Goal: Task Accomplishment & Management: Complete application form

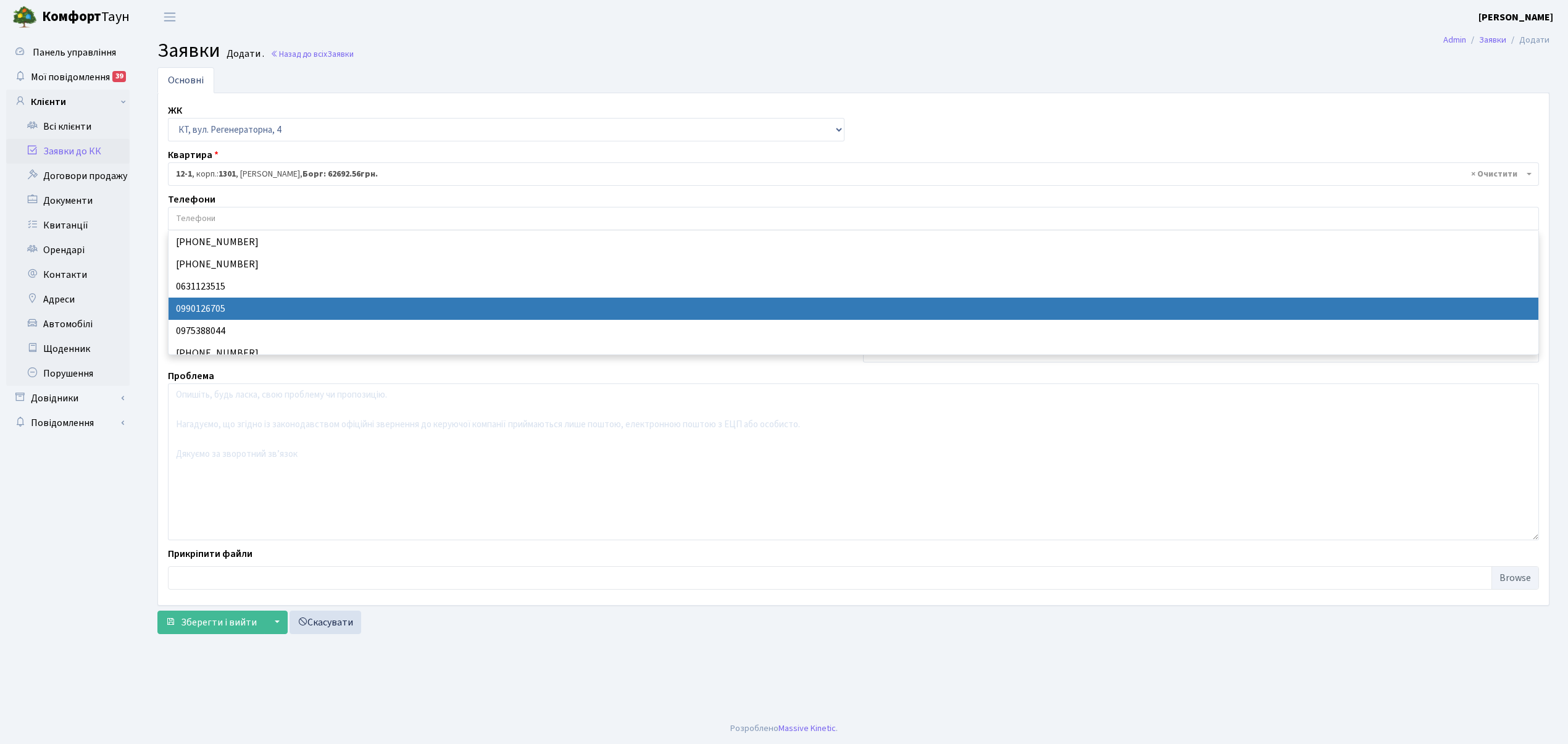
select select "271"
select select "7108"
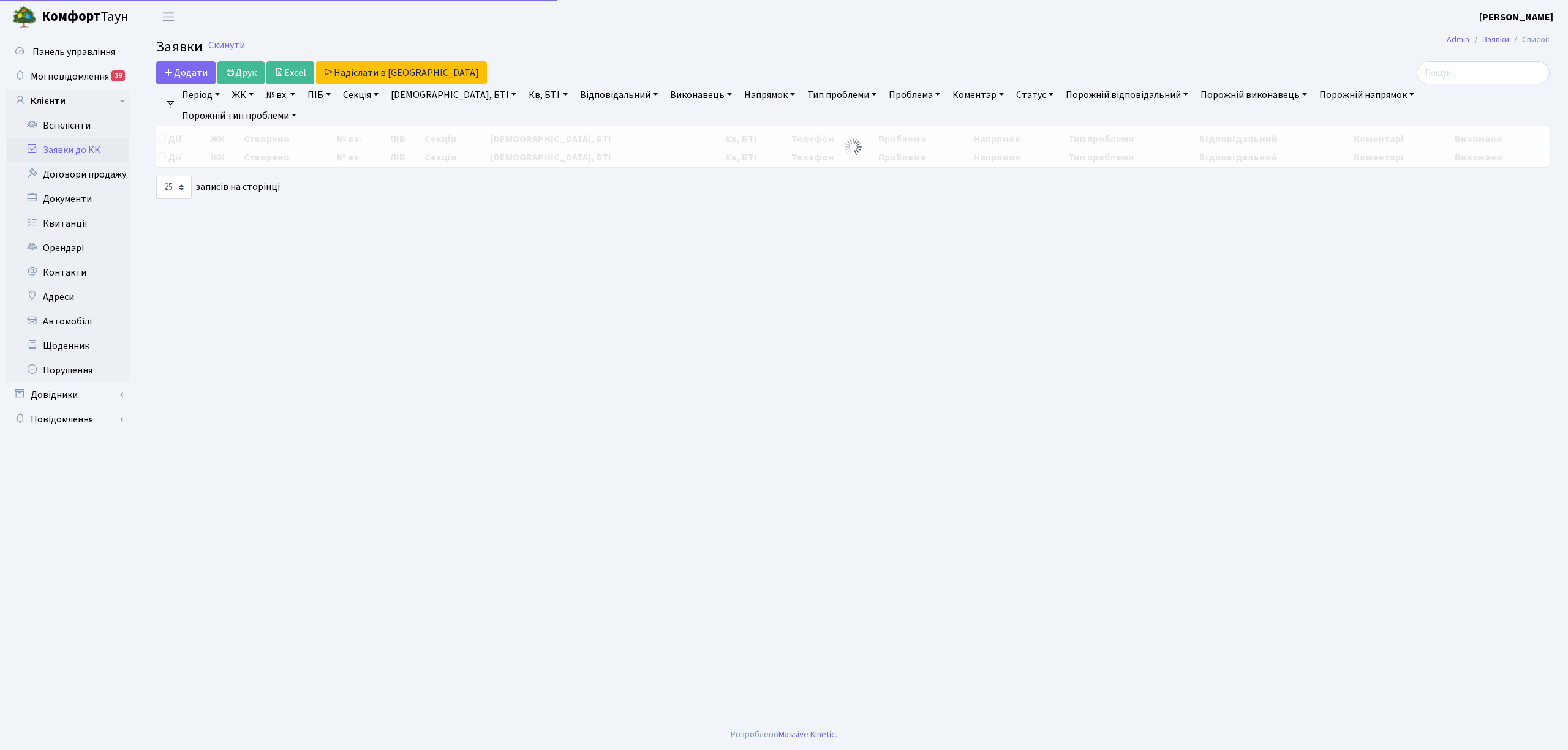
select select "25"
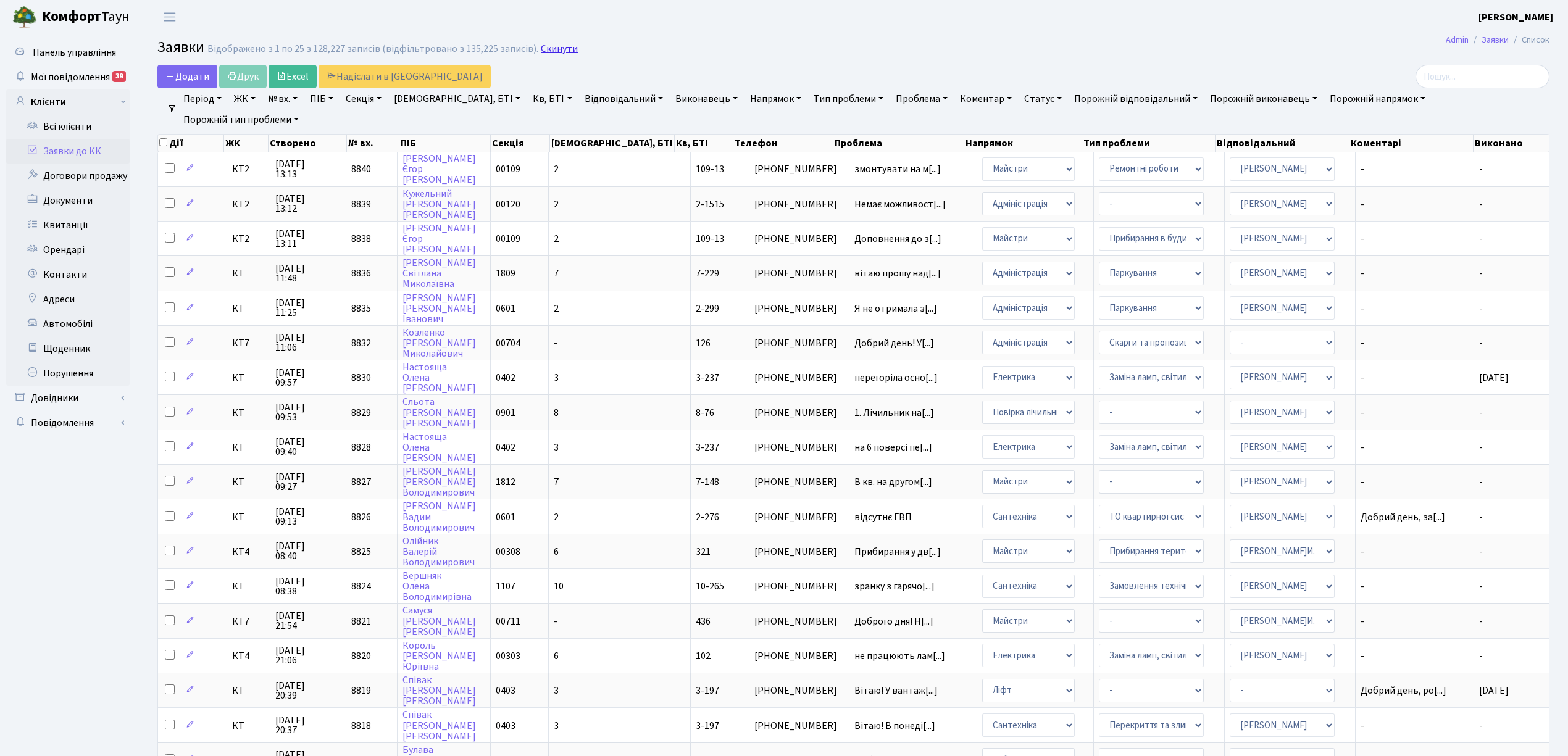
click at [560, 50] on link "Скинути" at bounding box center [559, 49] width 37 height 12
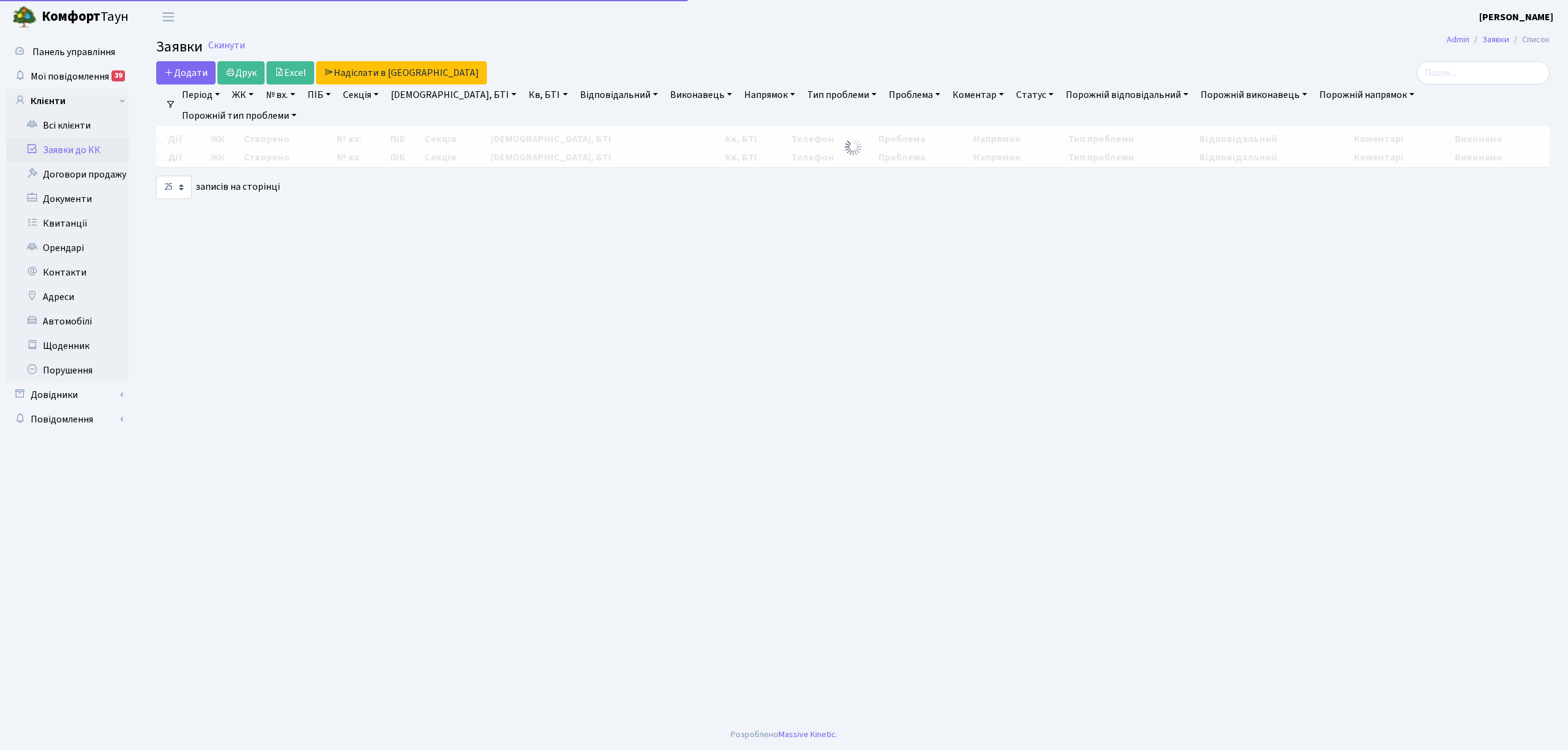
select select "25"
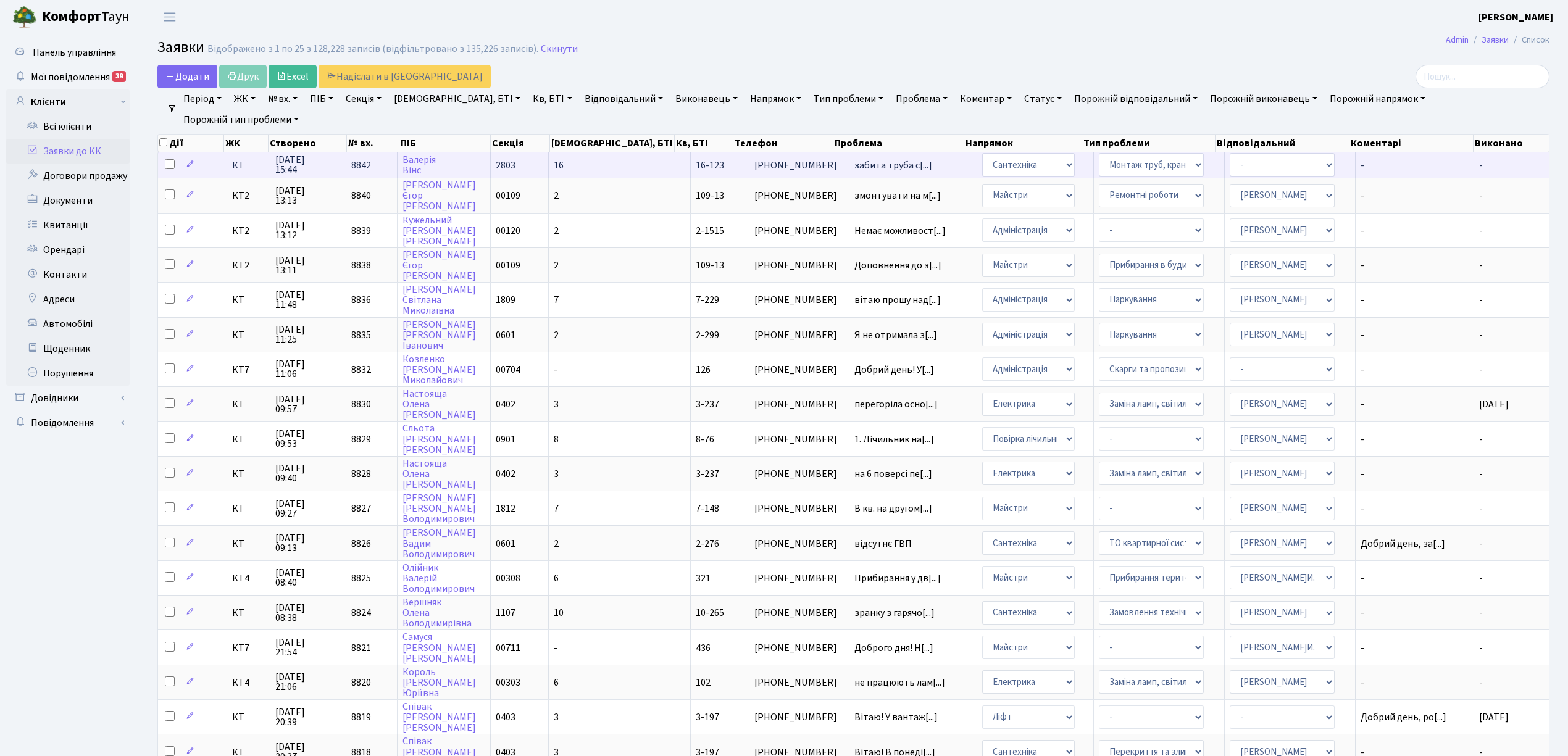
click at [602, 170] on td "16" at bounding box center [620, 165] width 142 height 26
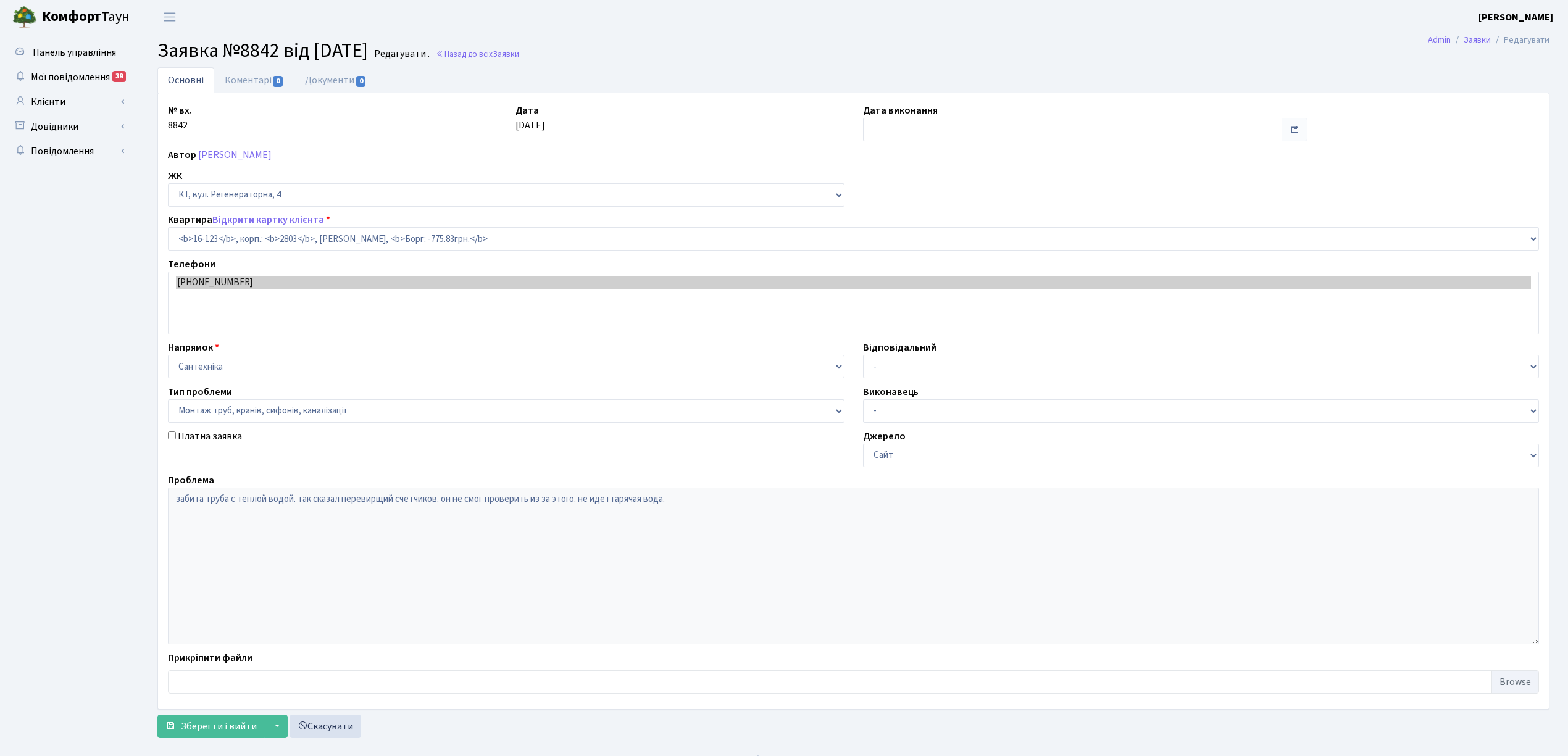
select select "8684"
select select "37"
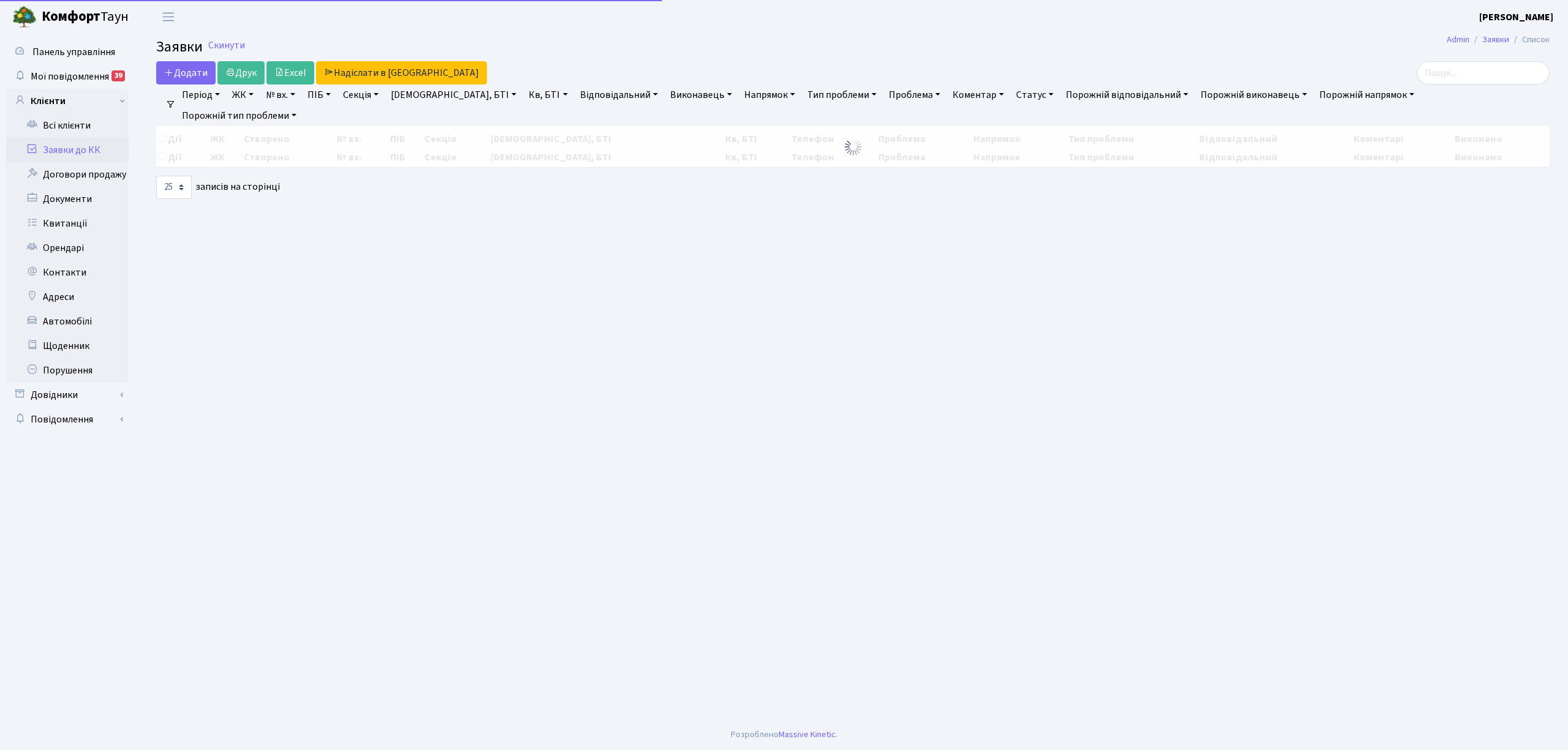
select select "25"
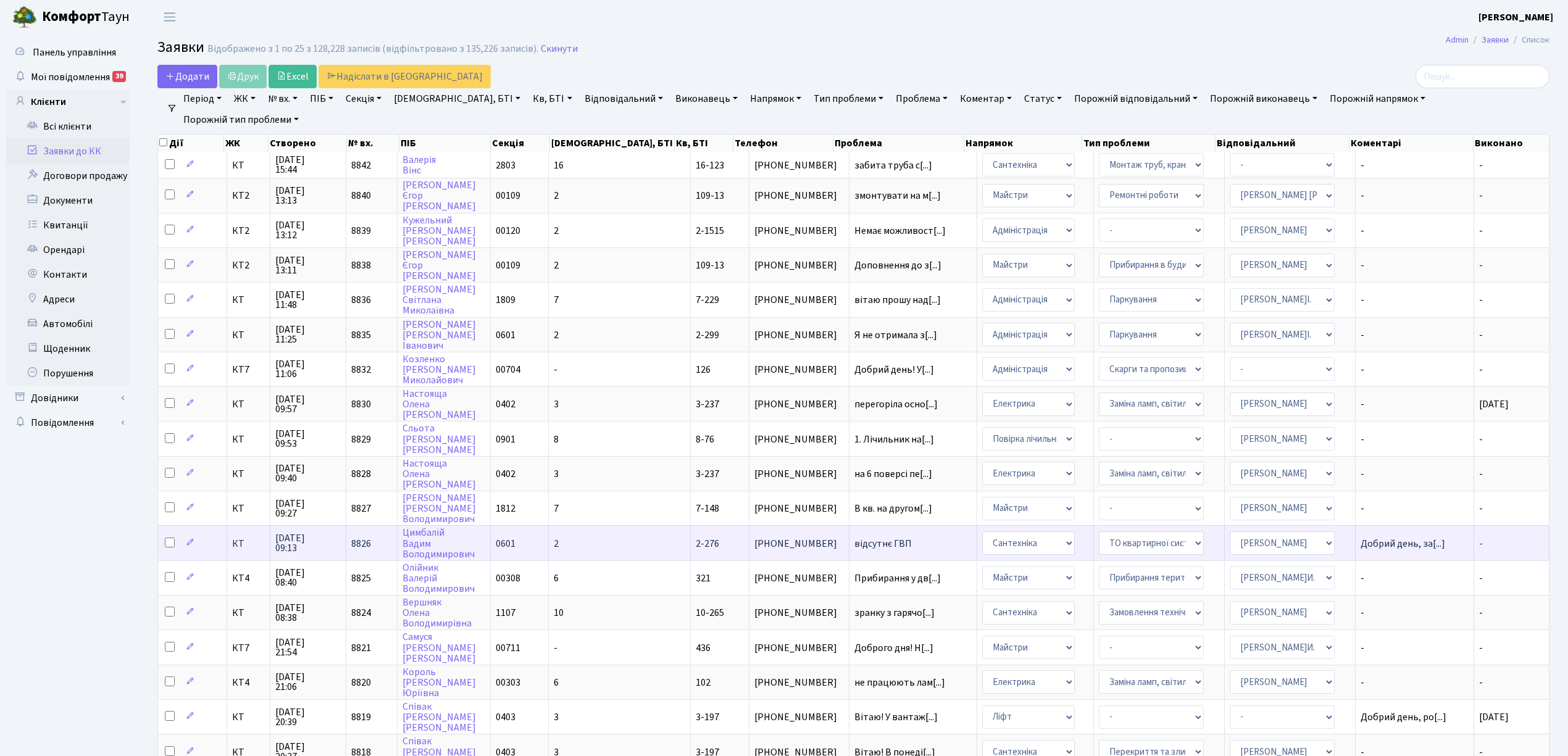
click at [884, 539] on span "відсутнє ГВП" at bounding box center [913, 544] width 117 height 10
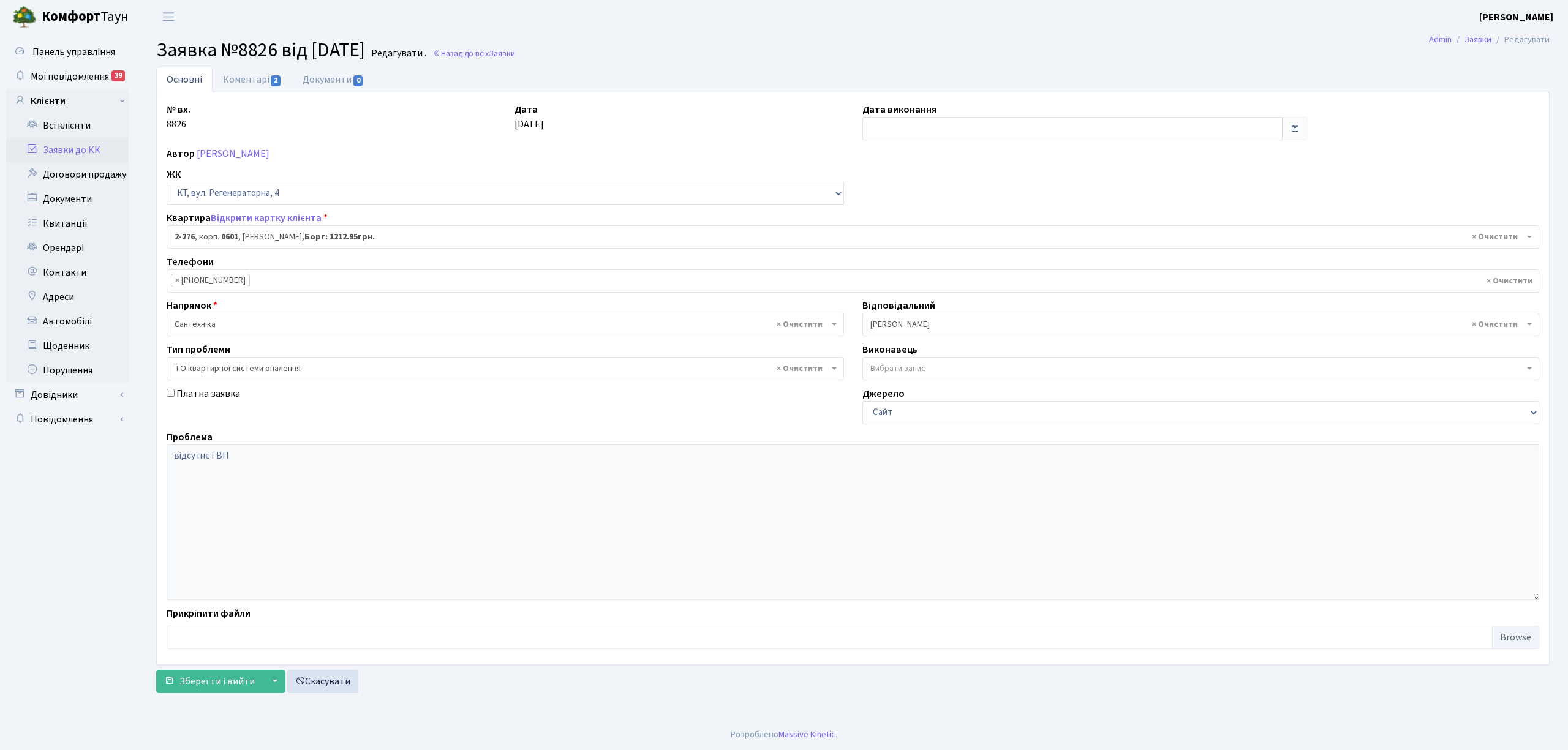
select select "1290"
select select "14"
click at [239, 81] on link "Коментарі 2" at bounding box center [252, 79] width 79 height 25
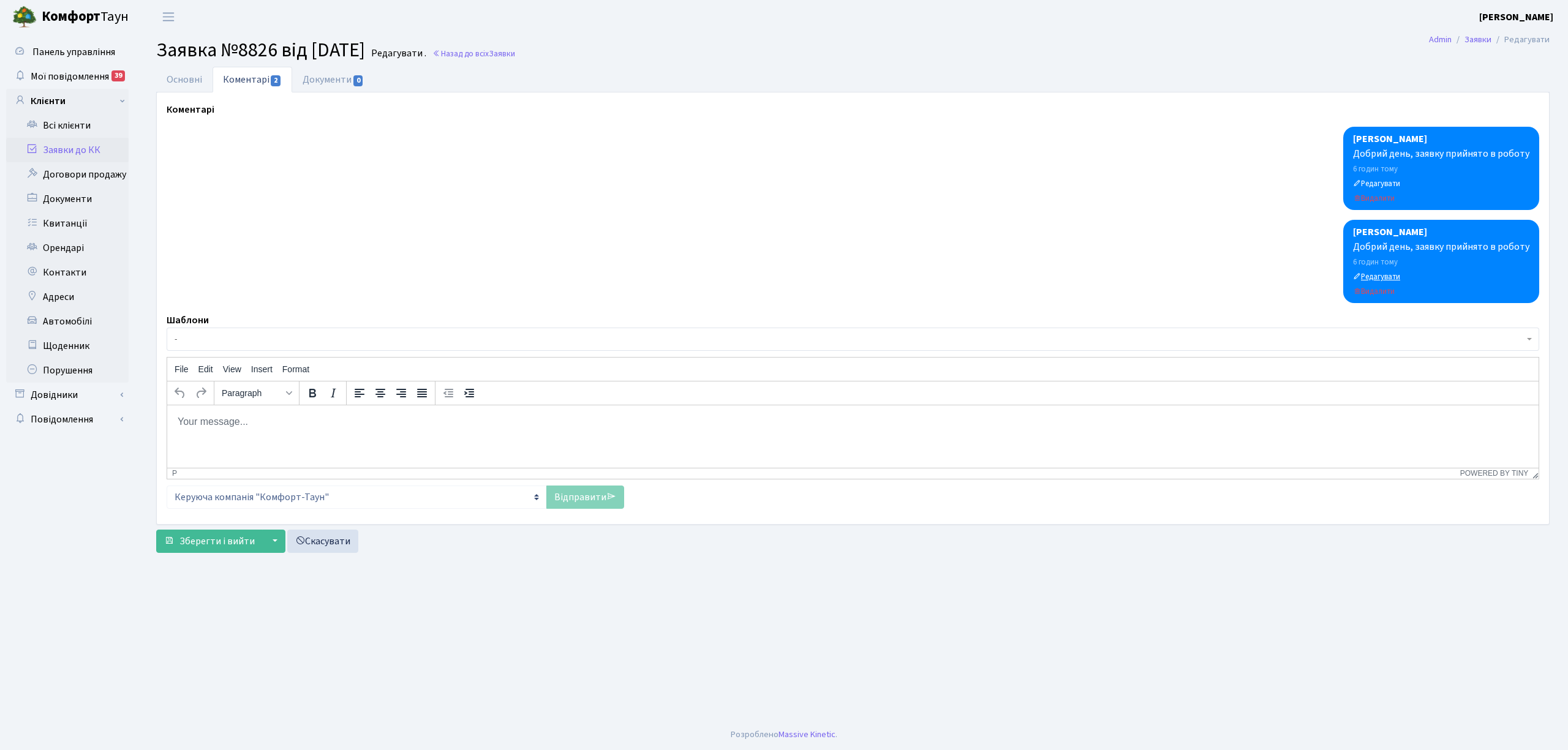
click at [1368, 275] on small "Редагувати" at bounding box center [1376, 277] width 47 height 11
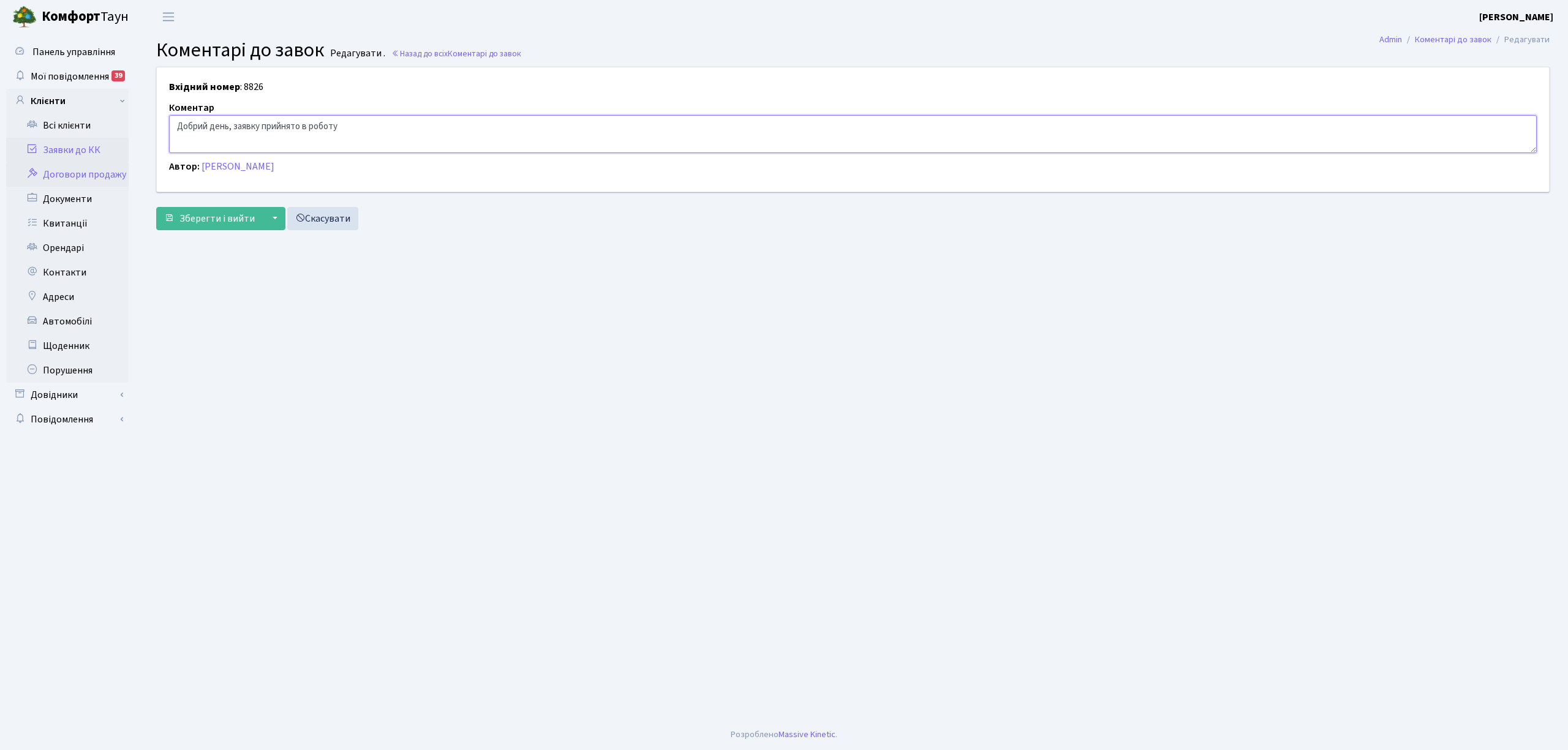
drag, startPoint x: 368, startPoint y: 123, endPoint x: 99, endPoint y: 174, distance: 273.8
click at [99, 174] on div "Панель управління Мої повідомлення 39 Клієнти Всі клієнти Заявки до КК" at bounding box center [784, 377] width 1568 height 686
click at [231, 211] on button "Зберегти і вийти" at bounding box center [209, 218] width 106 height 23
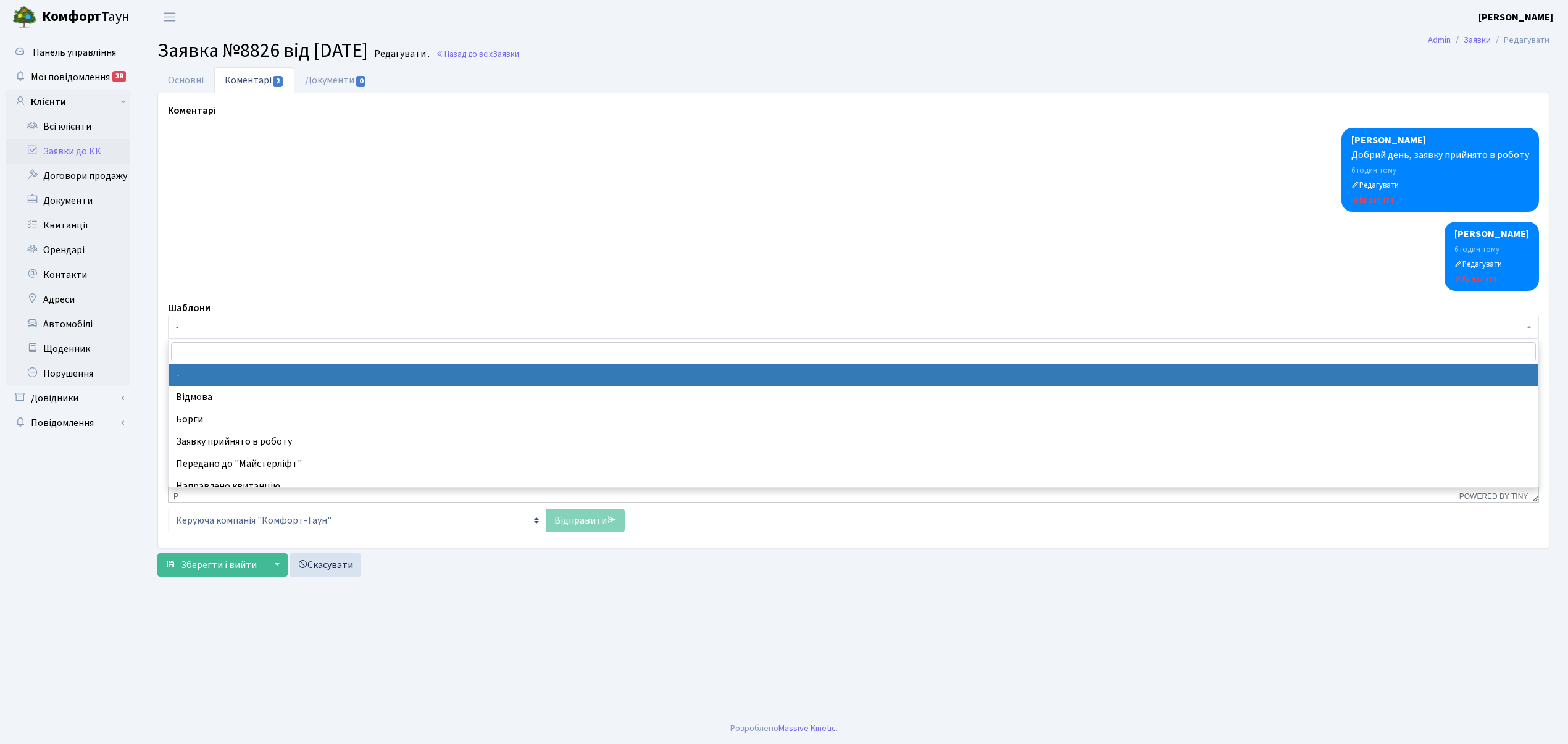
click at [201, 325] on span "-" at bounding box center [850, 327] width 1348 height 12
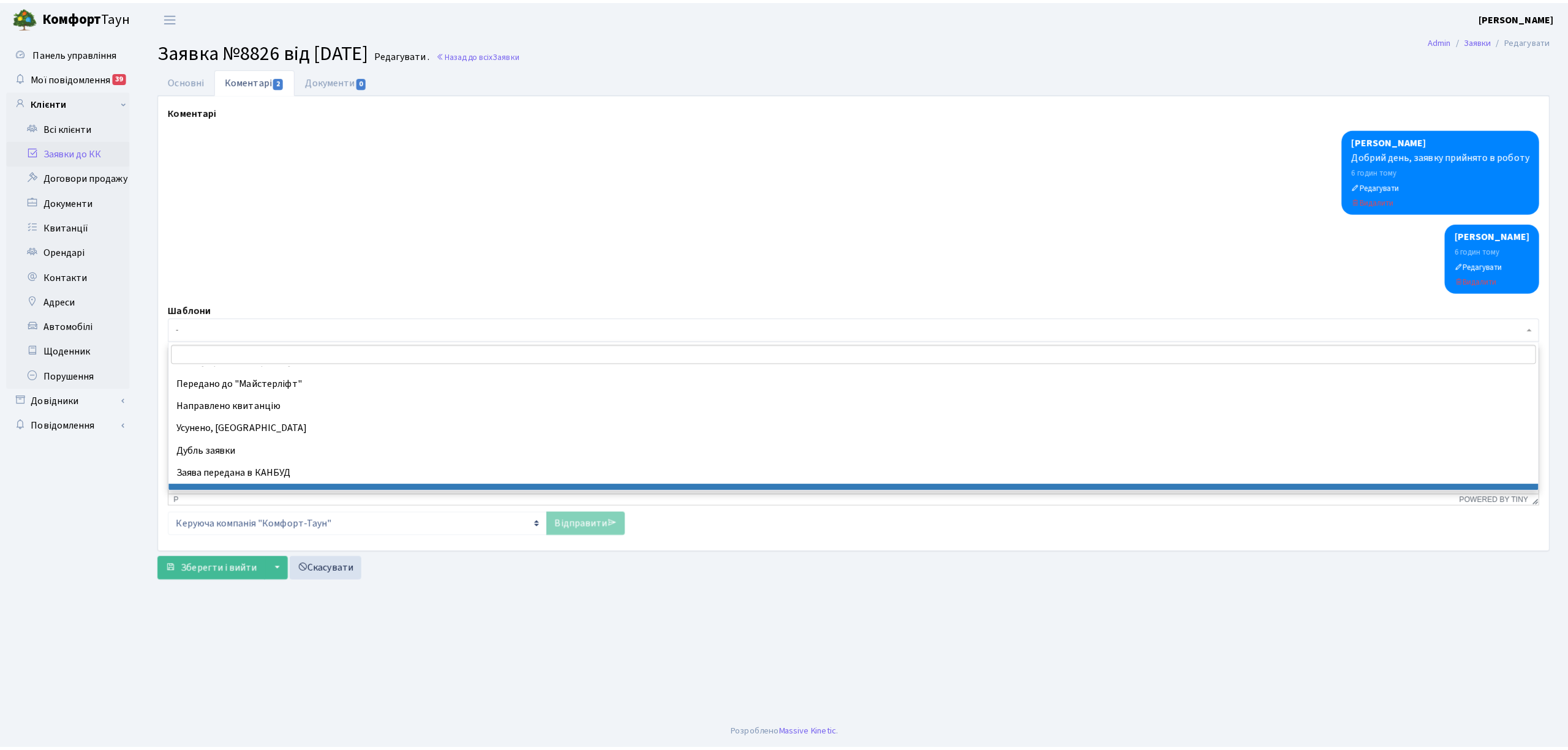
scroll to position [81, 0]
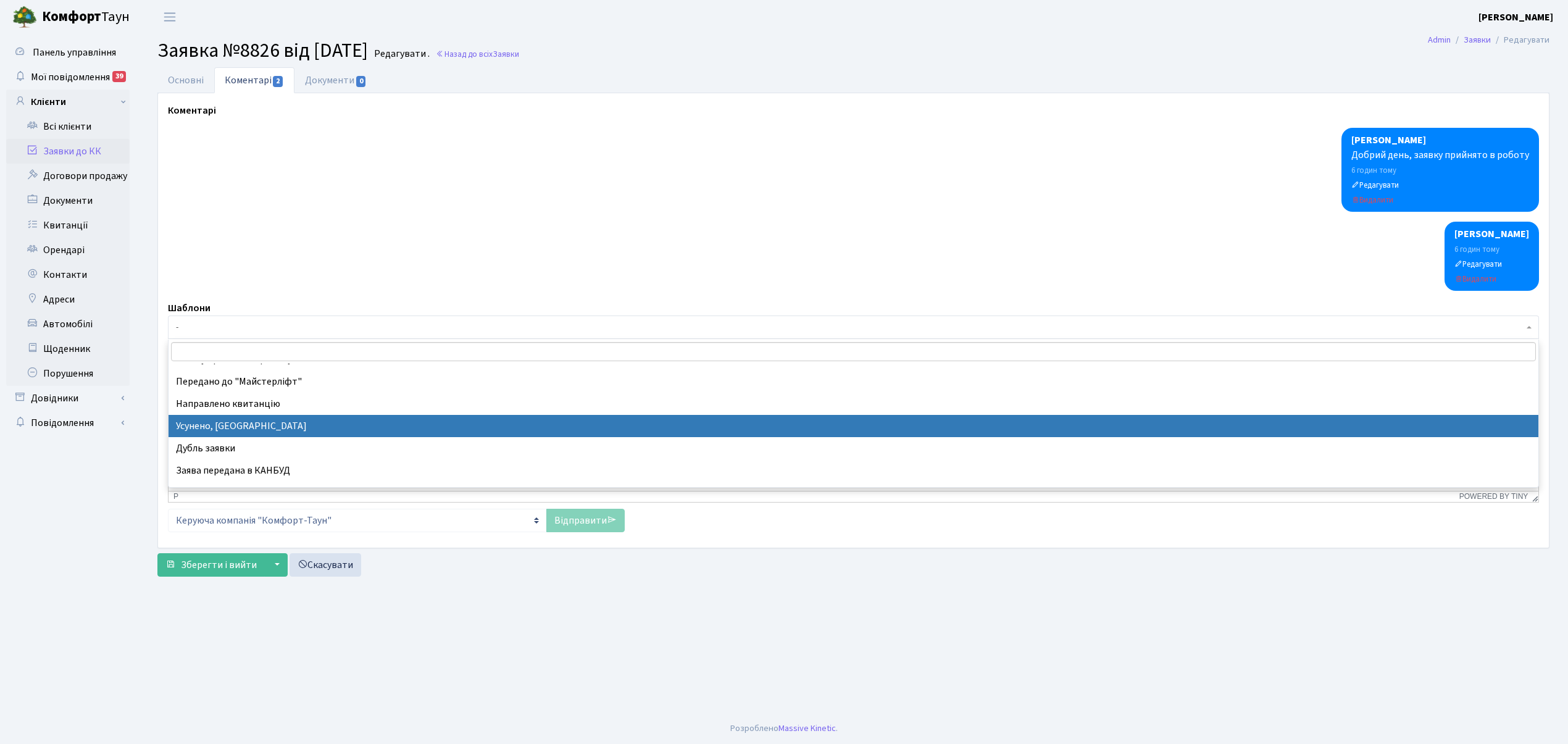
drag, startPoint x: 332, startPoint y: 424, endPoint x: 347, endPoint y: 63, distance: 361.3
select select "15"
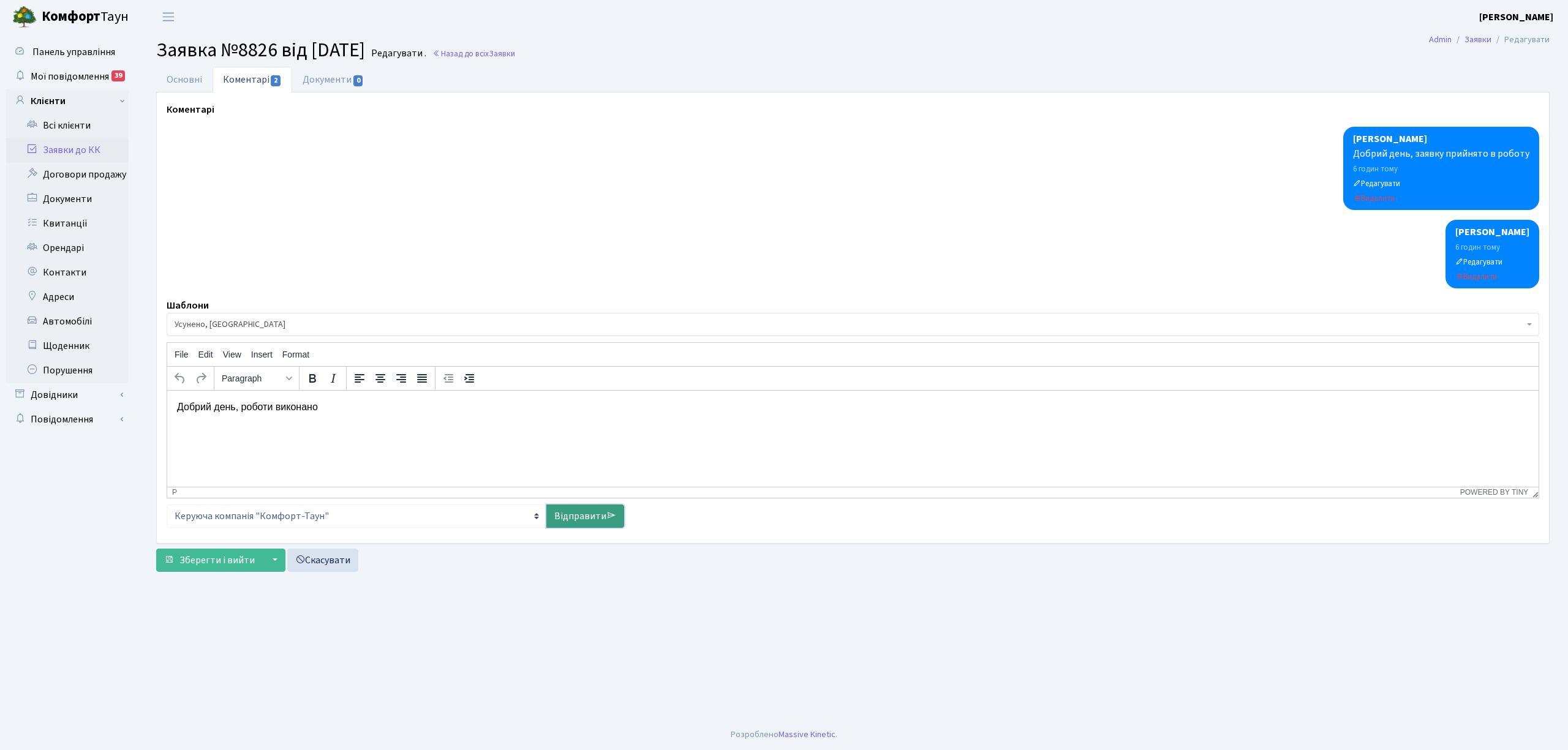
click at [567, 518] on link "Відправити" at bounding box center [585, 516] width 78 height 23
select select
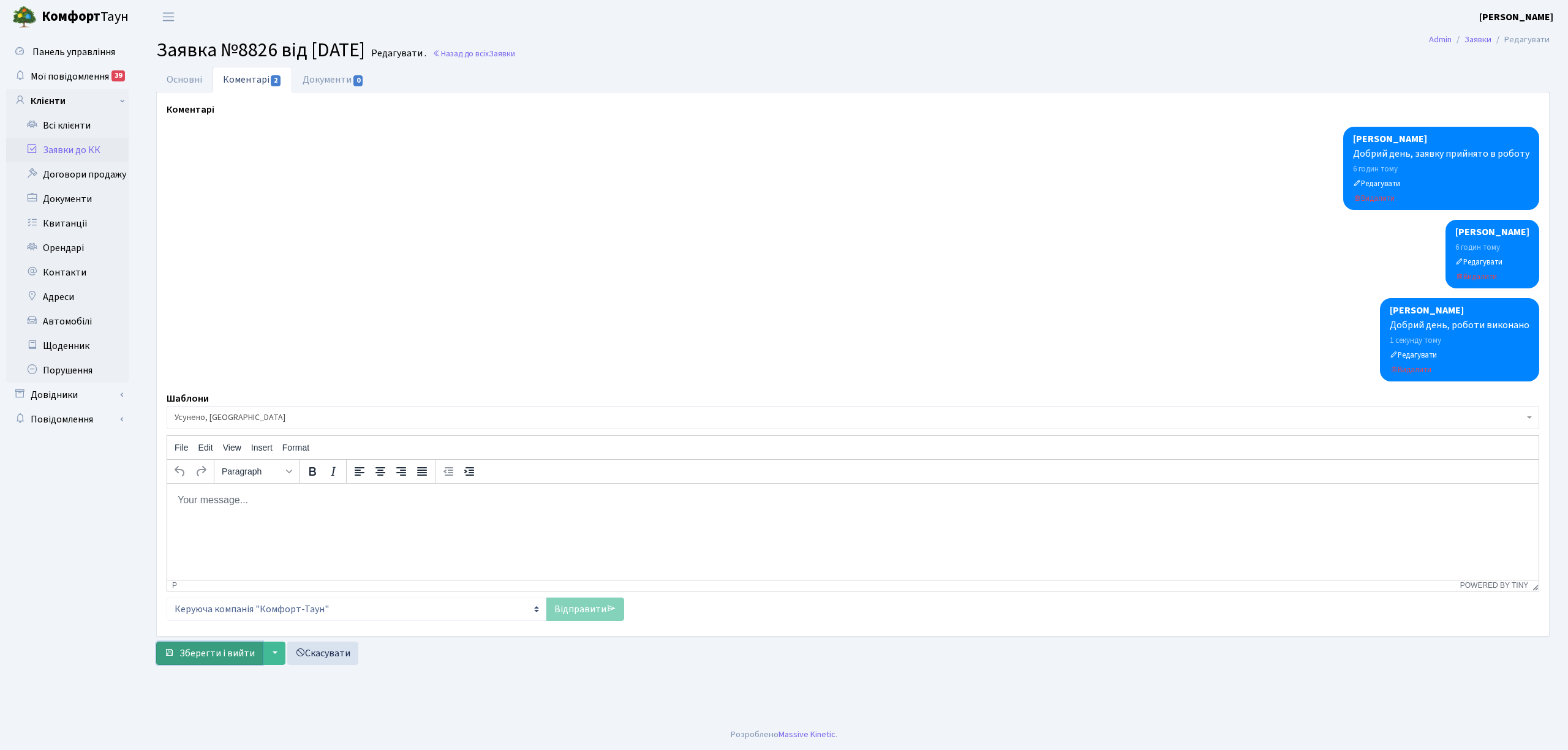
click at [204, 654] on span "Зберегти і вийти" at bounding box center [217, 653] width 76 height 13
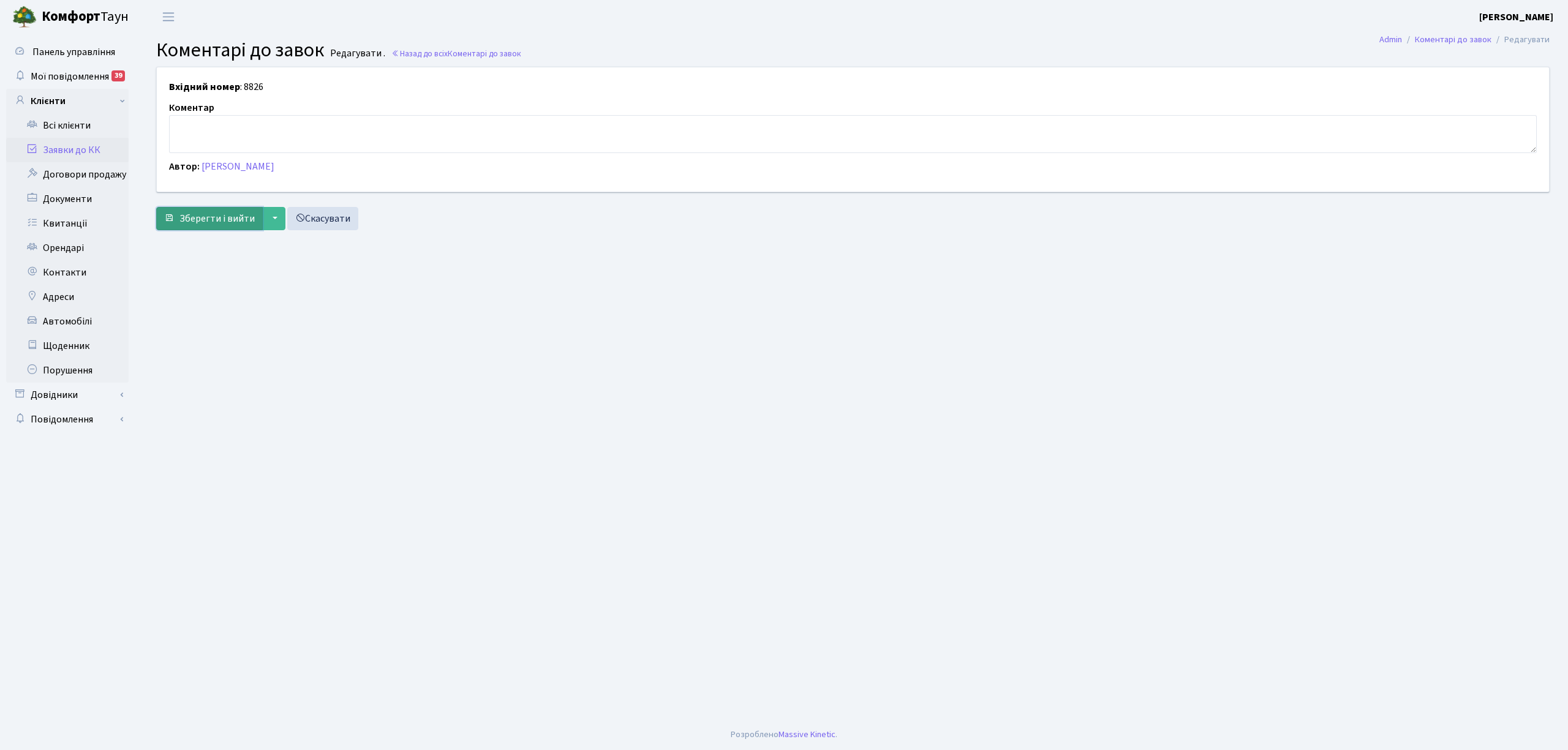
click at [172, 229] on button "Зберегти і вийти" at bounding box center [209, 218] width 106 height 23
click at [448, 48] on link "Назад до всіх Коментарі до завок" at bounding box center [456, 54] width 130 height 12
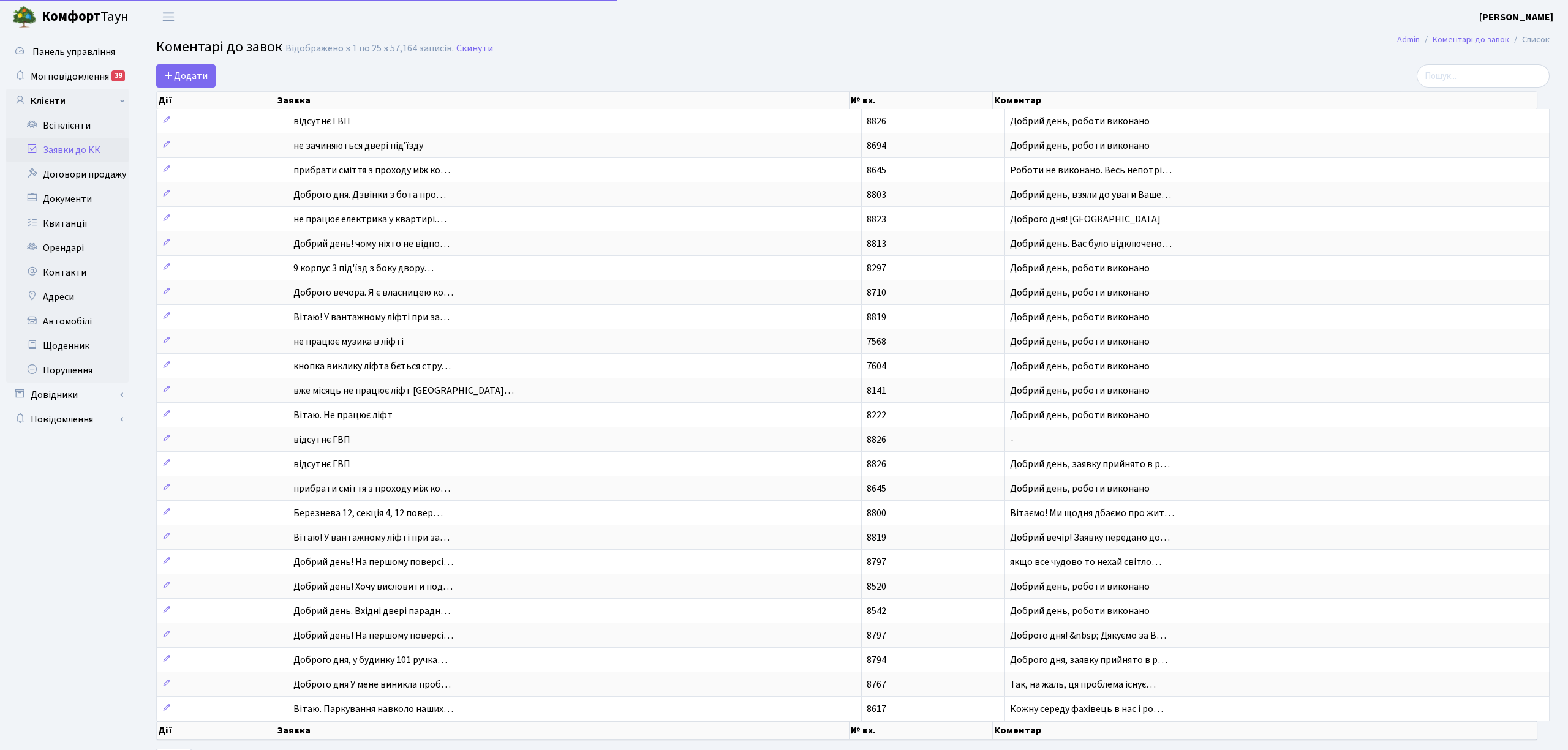
select select "25"
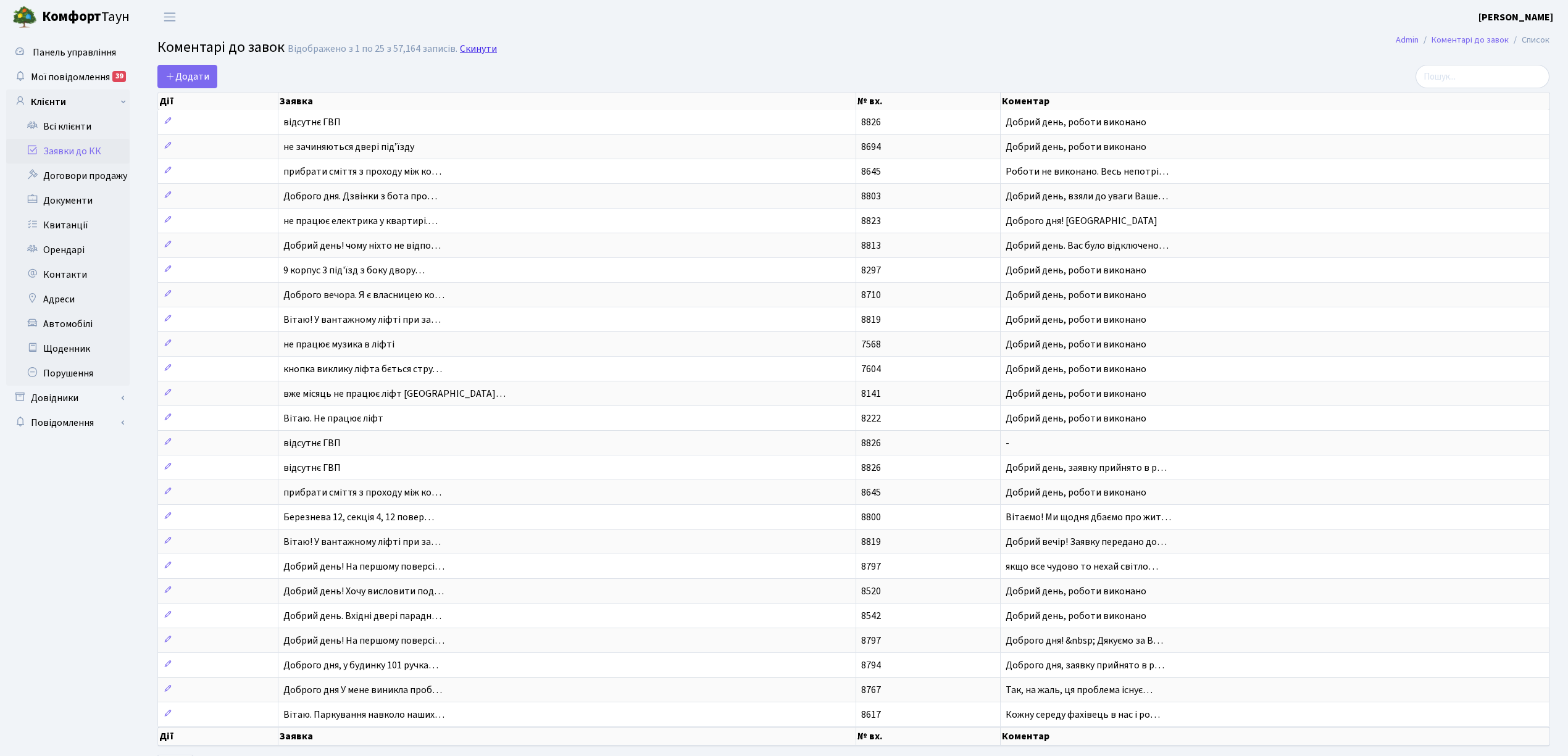
click at [465, 50] on link "Скинути" at bounding box center [478, 49] width 37 height 12
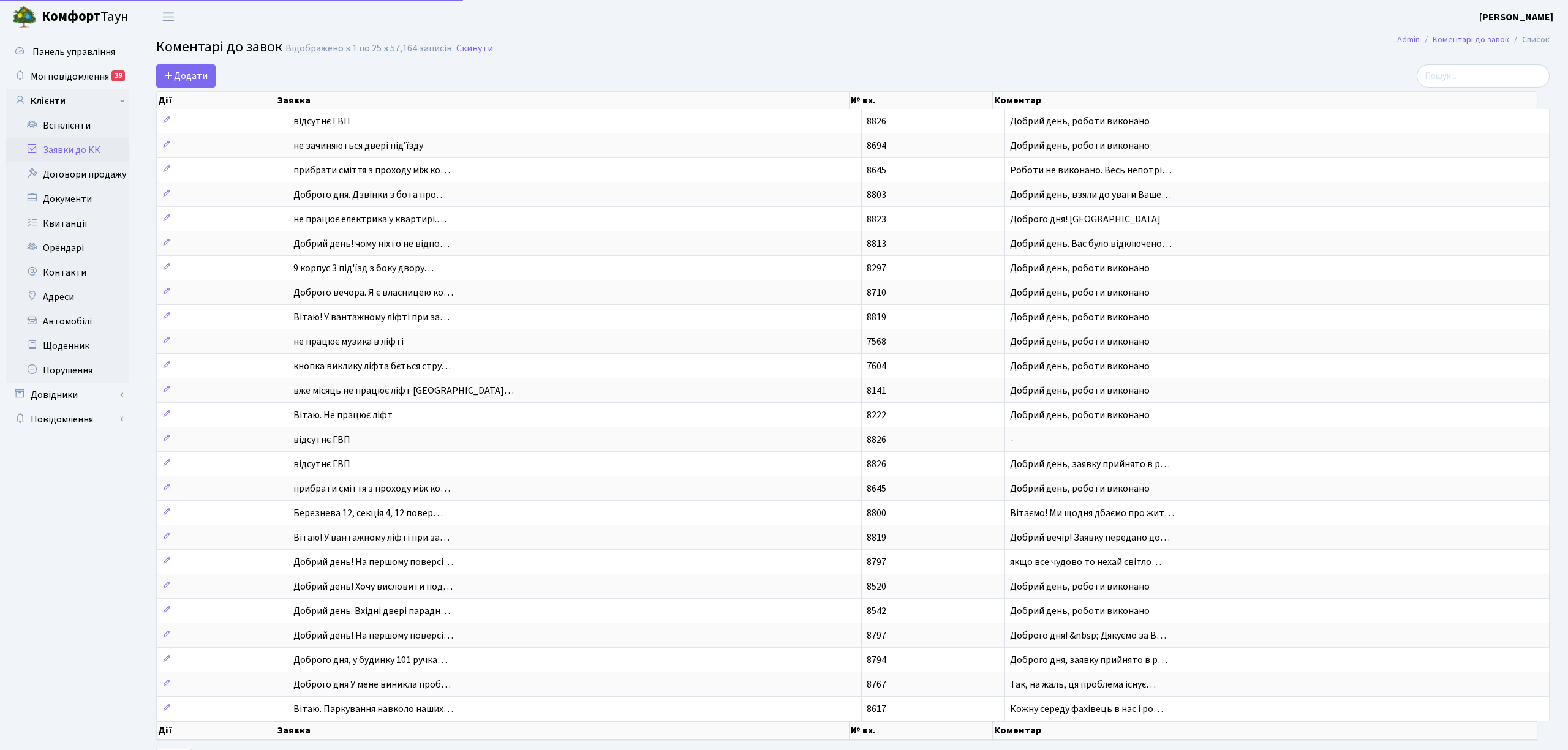
select select "25"
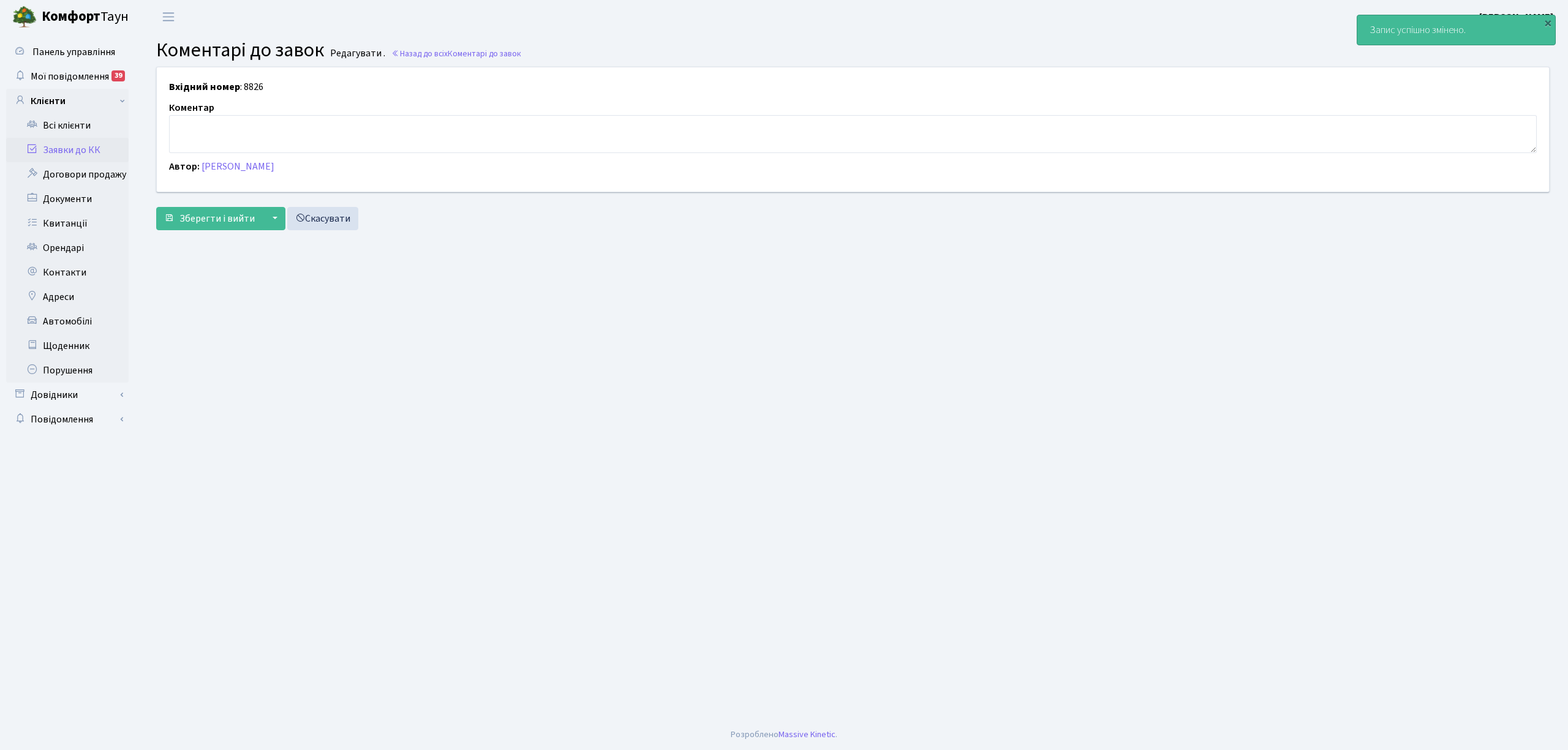
click at [52, 151] on link "Заявки до КК" at bounding box center [67, 150] width 122 height 24
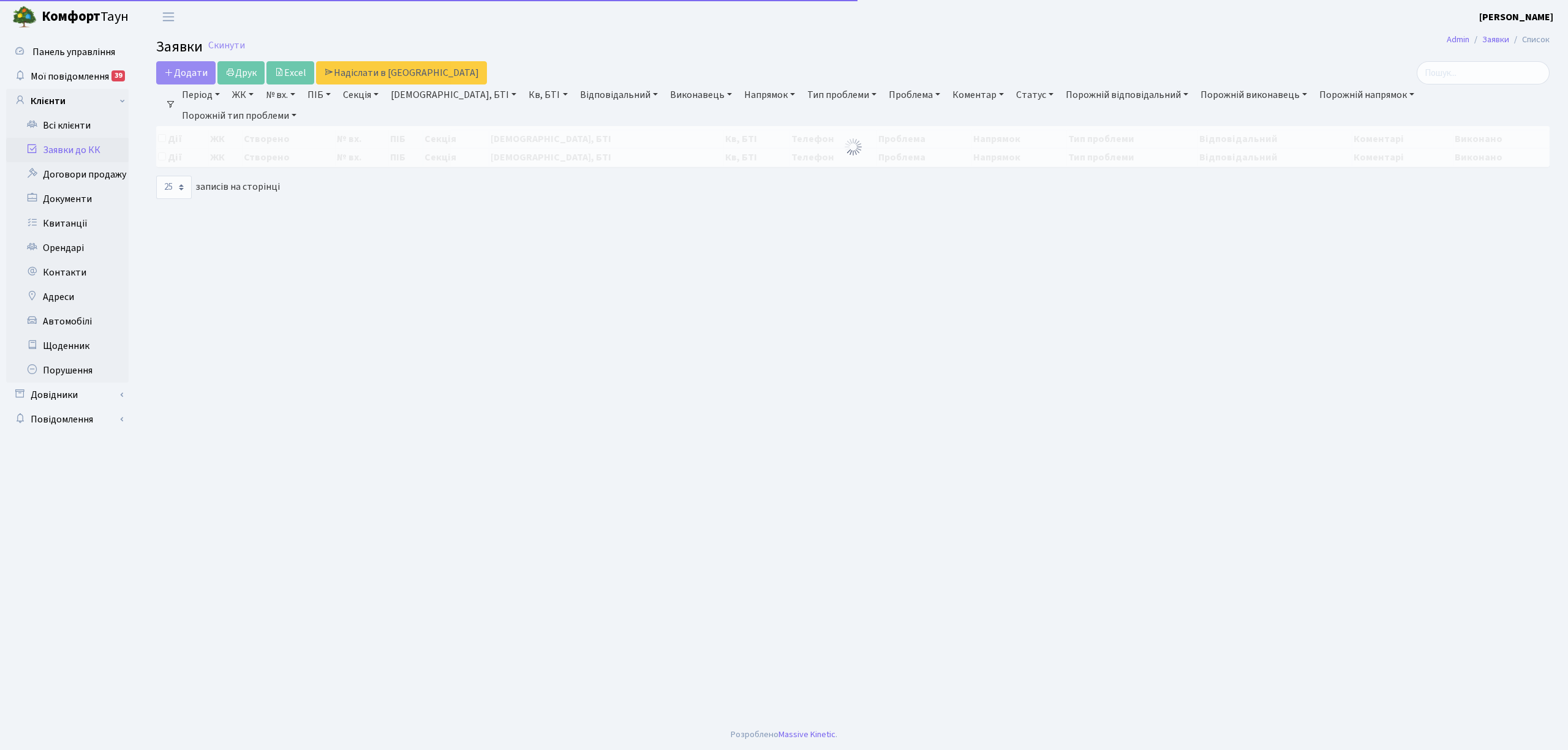
select select "25"
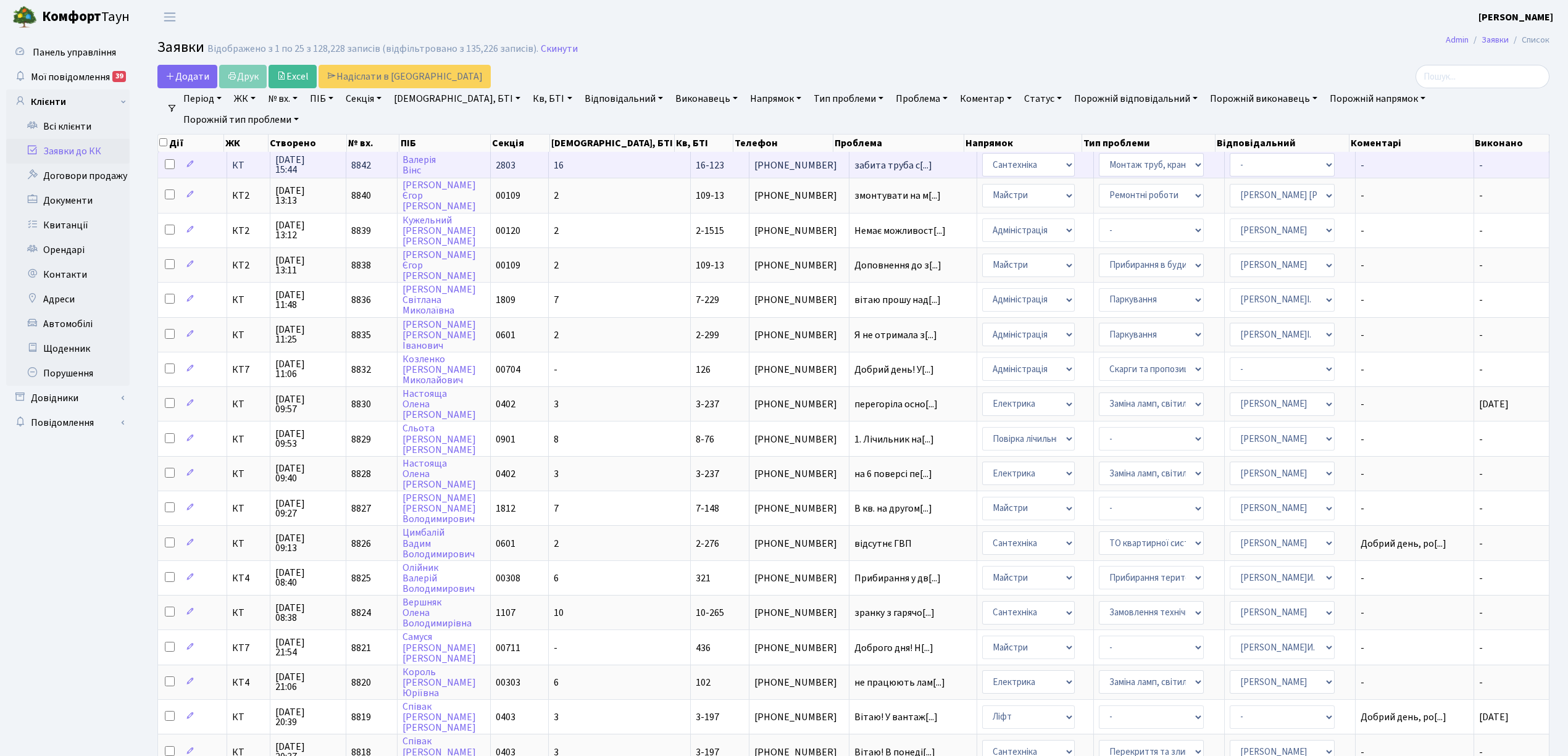
click at [608, 169] on td "16" at bounding box center [620, 165] width 142 height 26
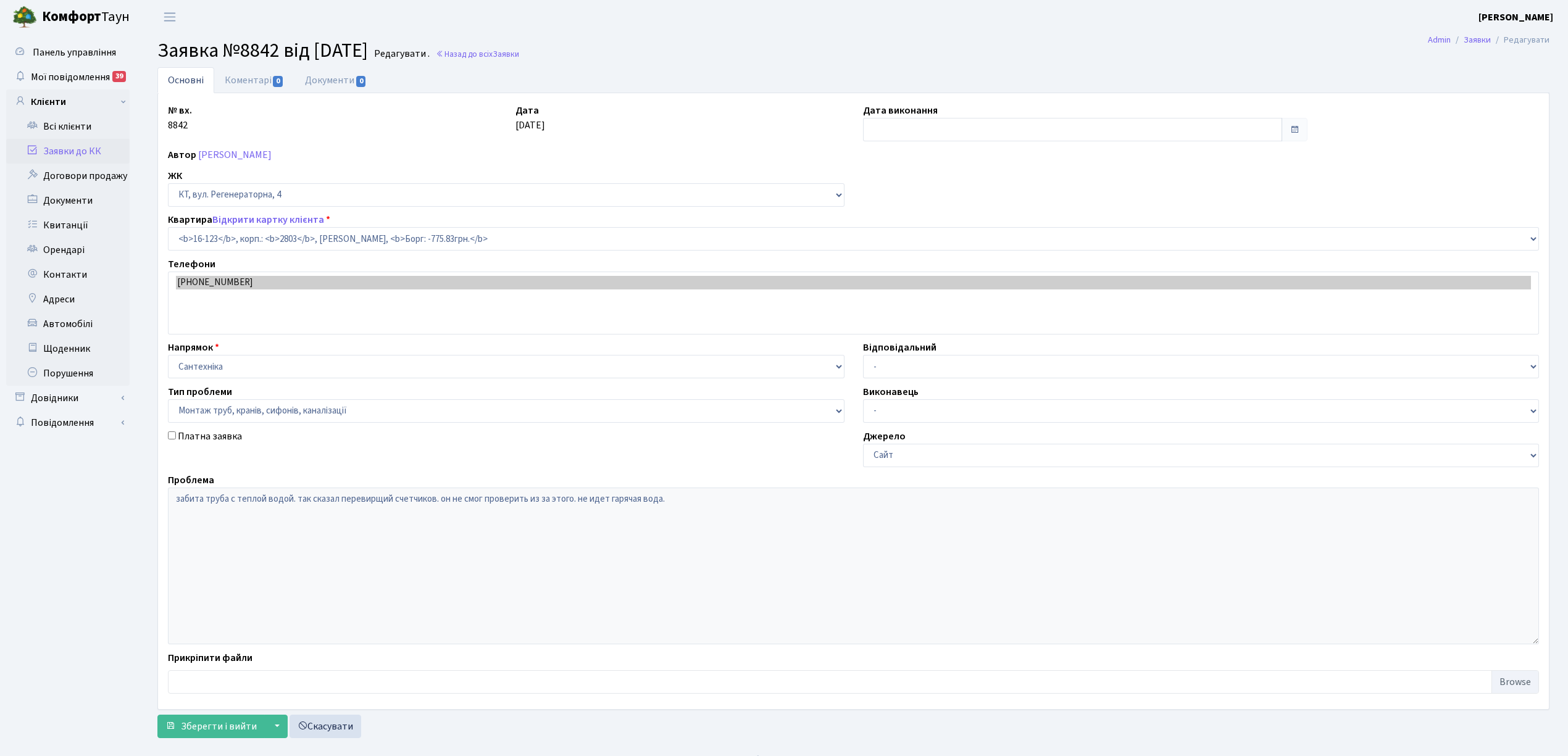
select select "8684"
select select "37"
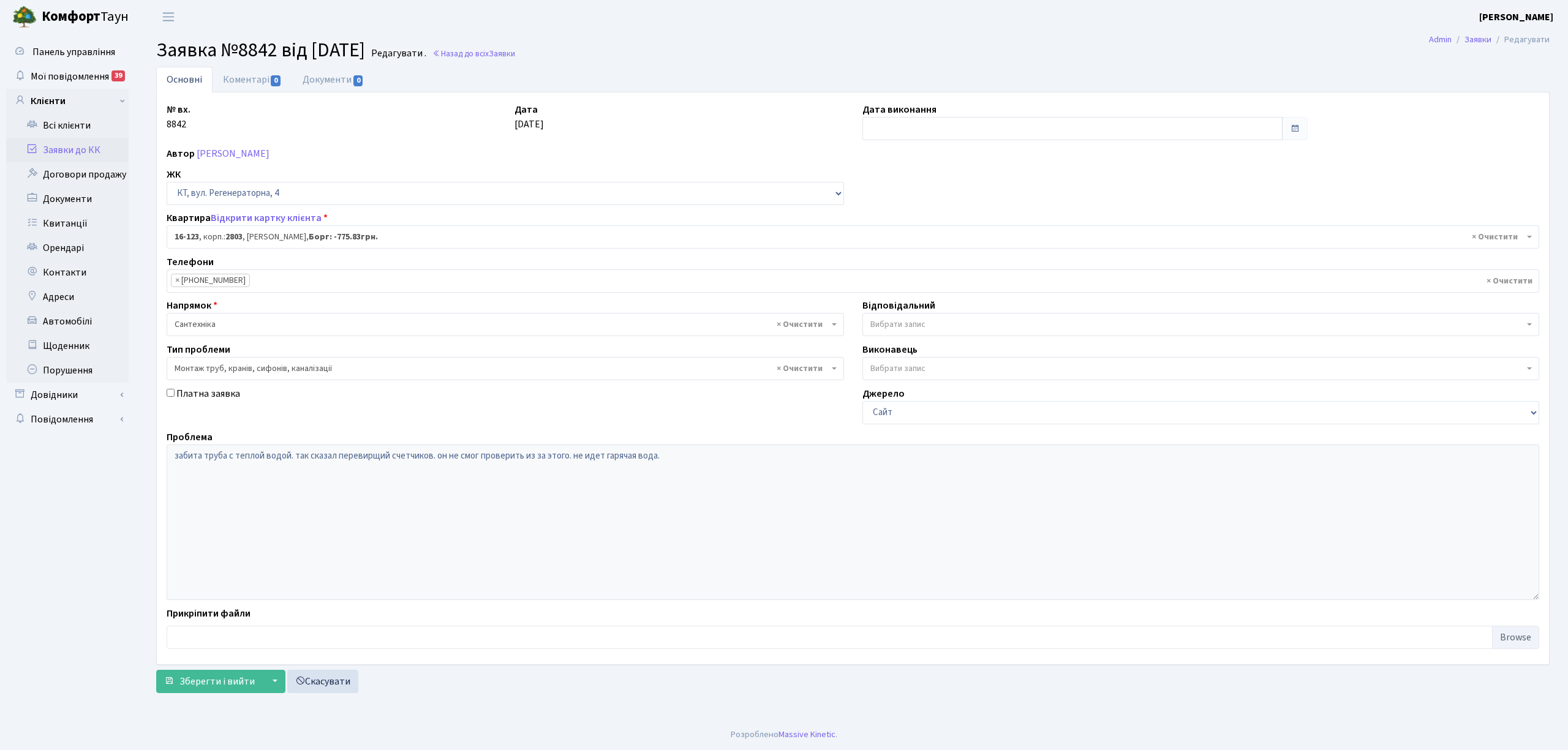
click at [349, 150] on div "Автор [PERSON_NAME]" at bounding box center [853, 154] width 1391 height 15
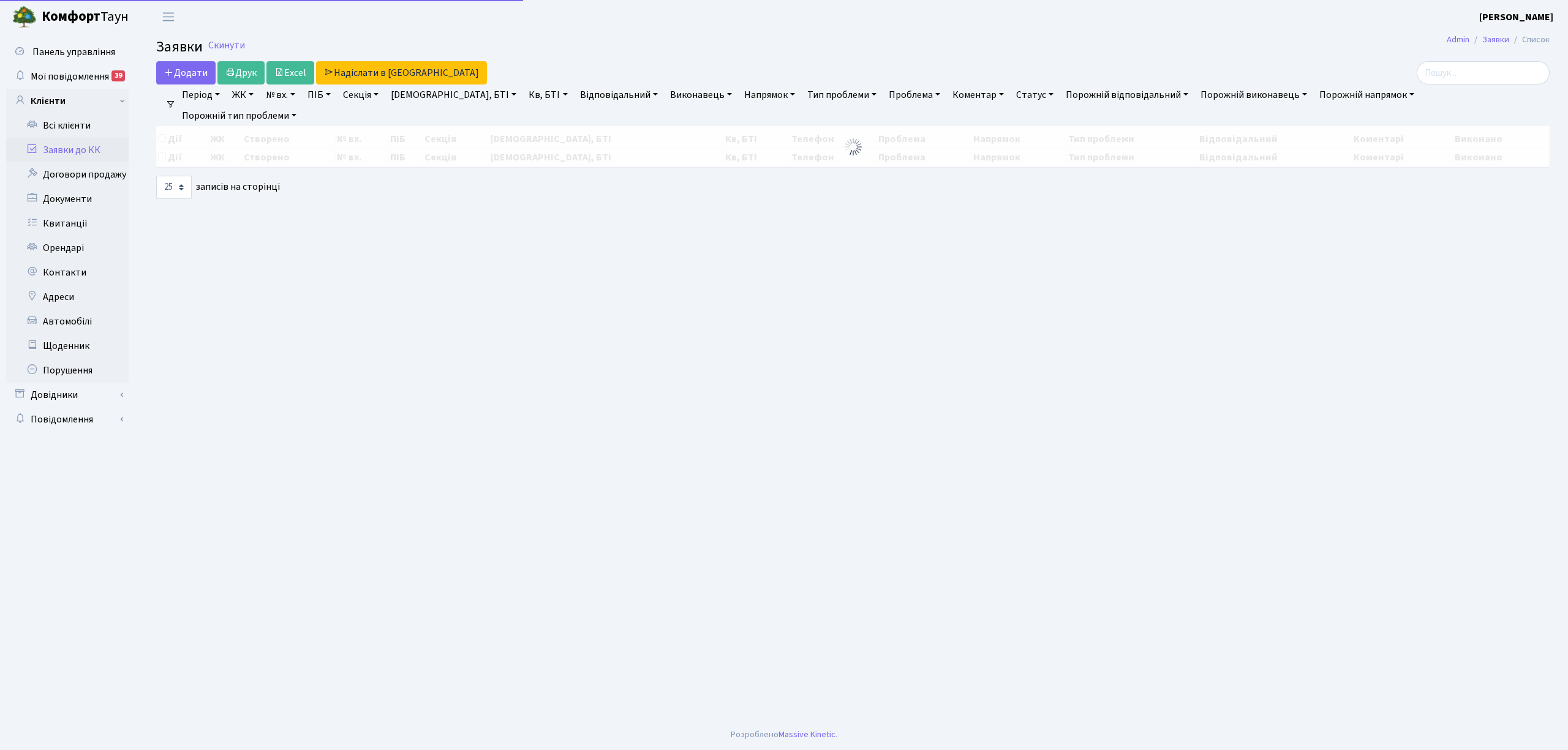
select select "25"
